Goal: Find specific page/section: Find specific page/section

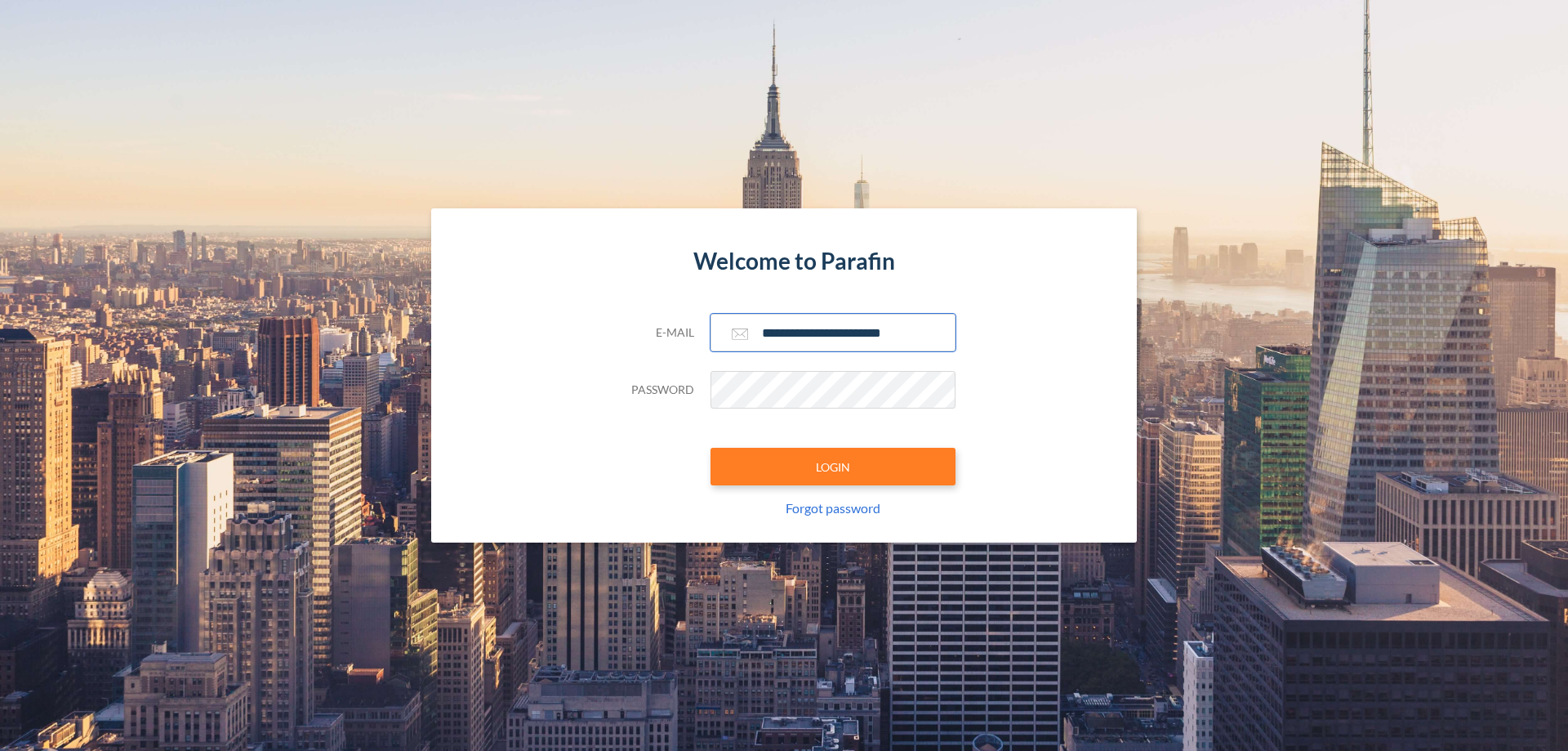
type input "**********"
click at [833, 466] on button "LOGIN" at bounding box center [833, 466] width 245 height 37
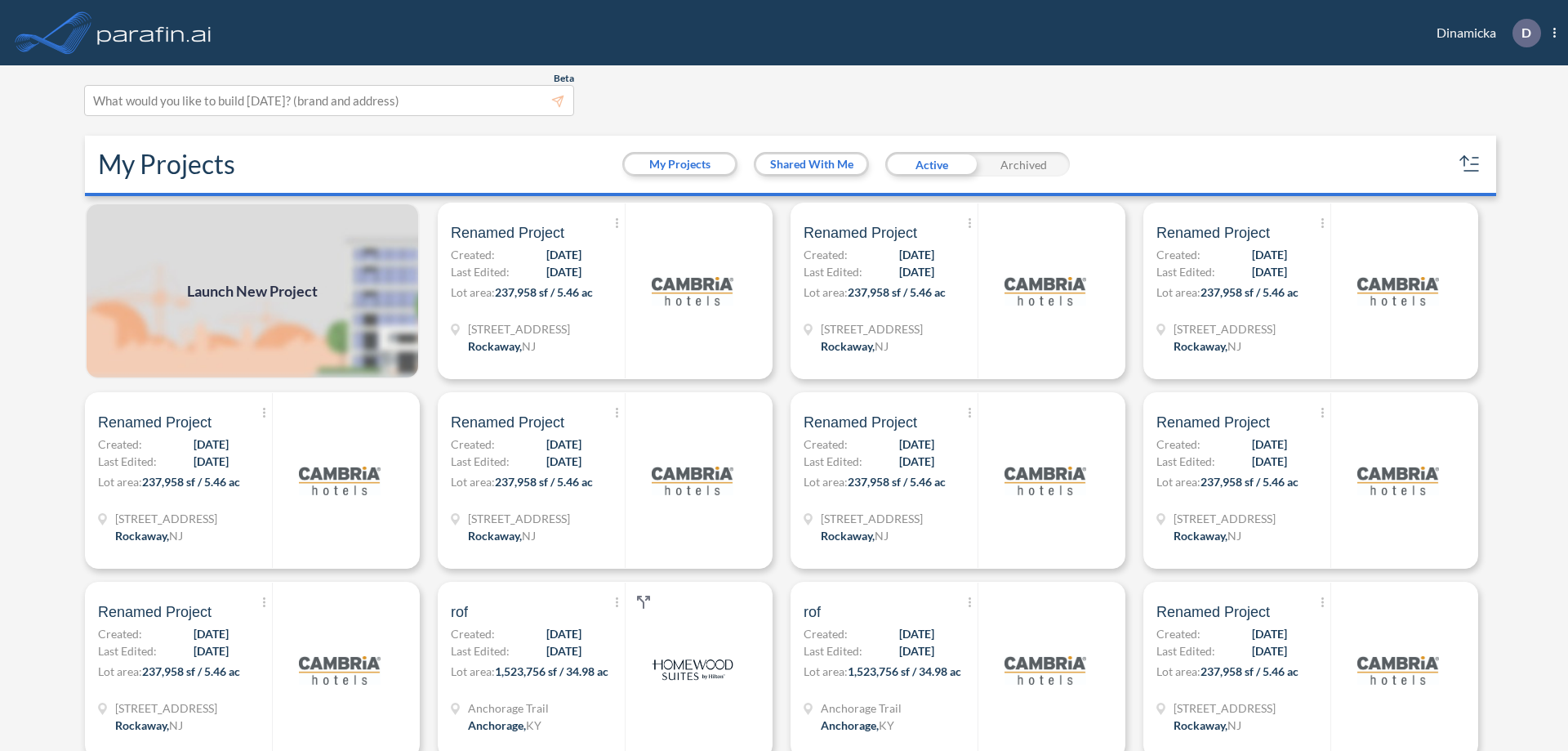
scroll to position [4, 0]
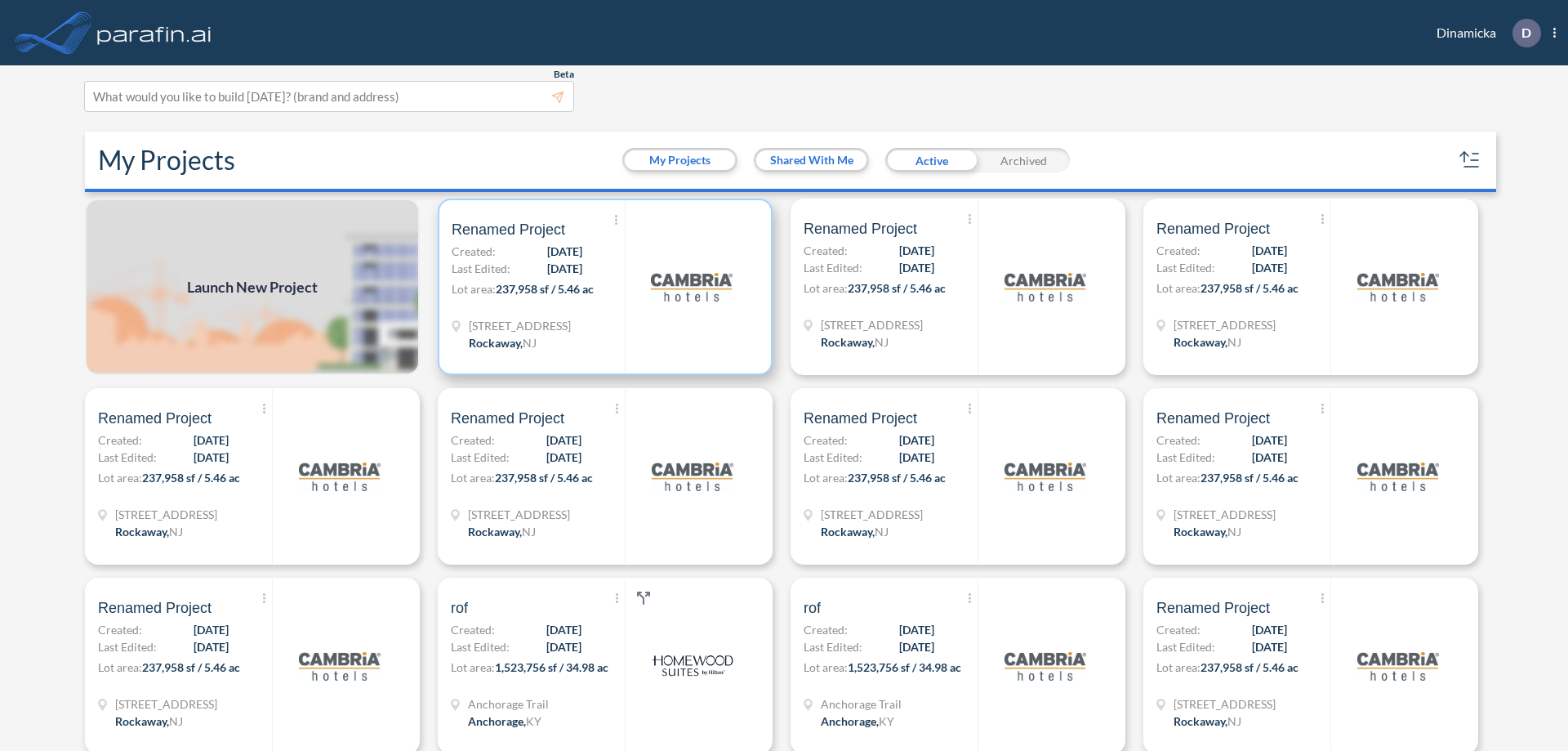
click at [602, 287] on p "Lot area: 237,958 sf / 5.46 ac" at bounding box center [538, 292] width 174 height 23
